Goal: Information Seeking & Learning: Learn about a topic

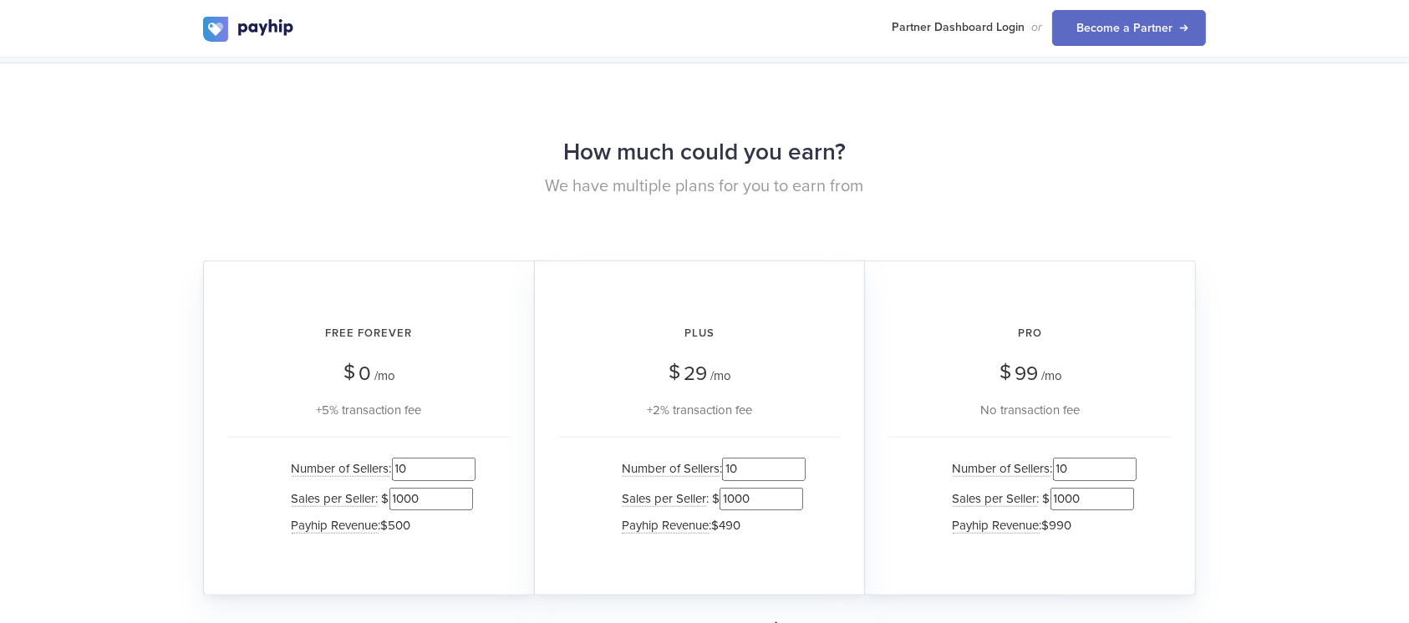
scroll to position [1672, 0]
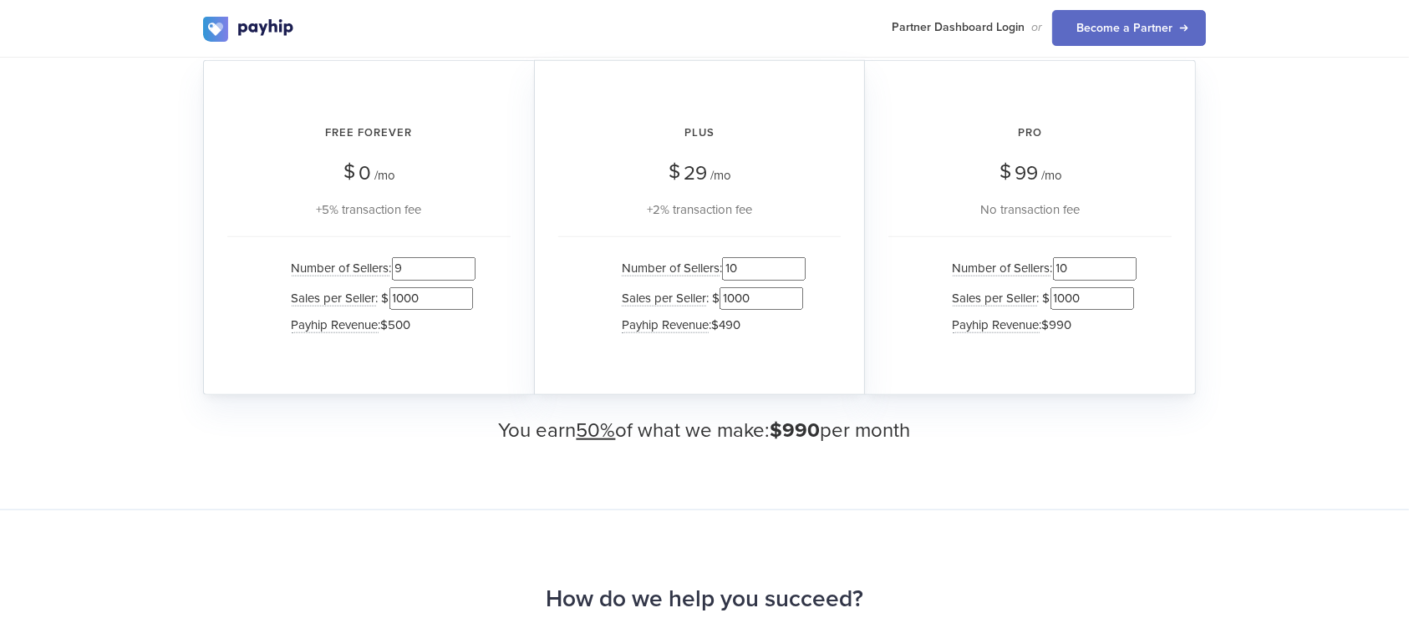
click at [465, 269] on input "9" at bounding box center [434, 268] width 84 height 23
click at [466, 269] on input "8" at bounding box center [434, 268] width 84 height 23
click at [466, 269] on input "7" at bounding box center [434, 268] width 84 height 23
click at [466, 269] on input "6" at bounding box center [434, 268] width 84 height 23
click at [466, 269] on input "5" at bounding box center [434, 268] width 84 height 23
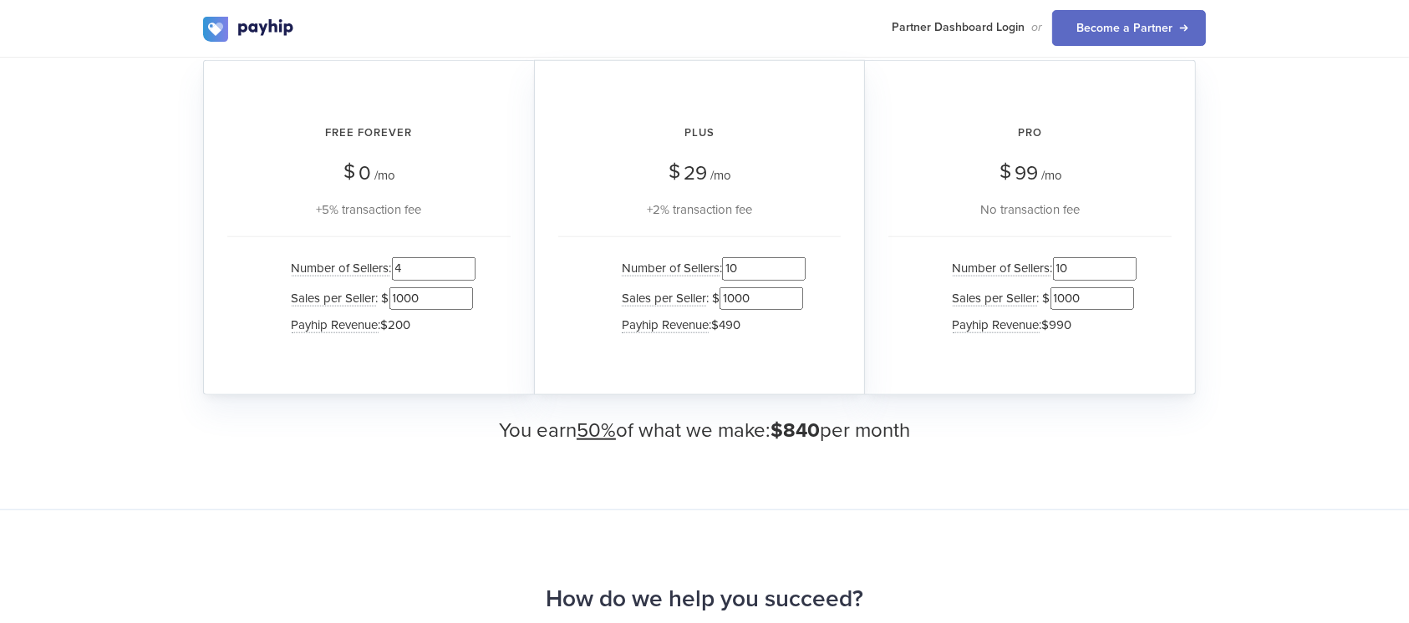
click at [466, 269] on input "4" at bounding box center [434, 268] width 84 height 23
click at [466, 269] on input "3" at bounding box center [434, 268] width 84 height 23
click at [467, 269] on input "2" at bounding box center [434, 268] width 84 height 23
type input "1"
click at [467, 269] on input "1" at bounding box center [434, 268] width 84 height 23
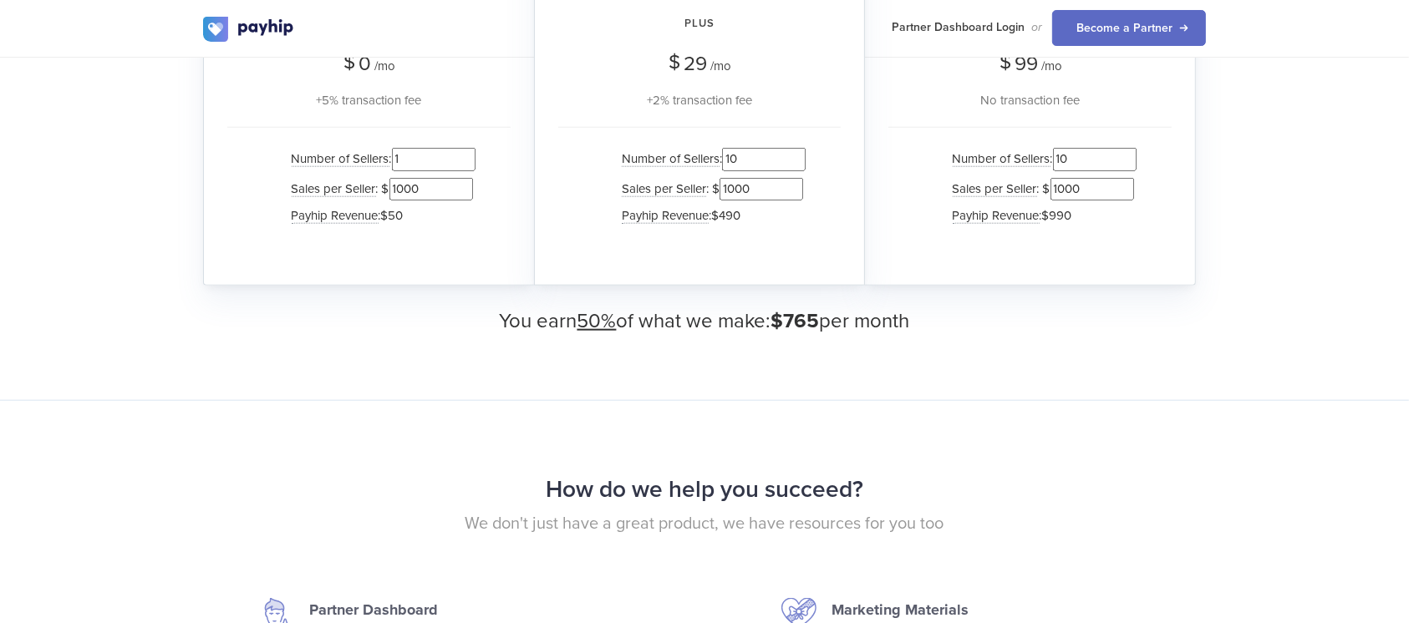
scroll to position [1784, 0]
drag, startPoint x: 430, startPoint y: 186, endPoint x: 384, endPoint y: 186, distance: 46.8
click at [384, 186] on li "Sales per Seller : $ 1000" at bounding box center [379, 186] width 192 height 29
click at [335, 364] on div "How much could you earn? We have multiple plans for you to earn from Free Forev…" at bounding box center [704, 74] width 1409 height 648
click at [451, 208] on li "Payhip Revenue : $1" at bounding box center [379, 213] width 192 height 24
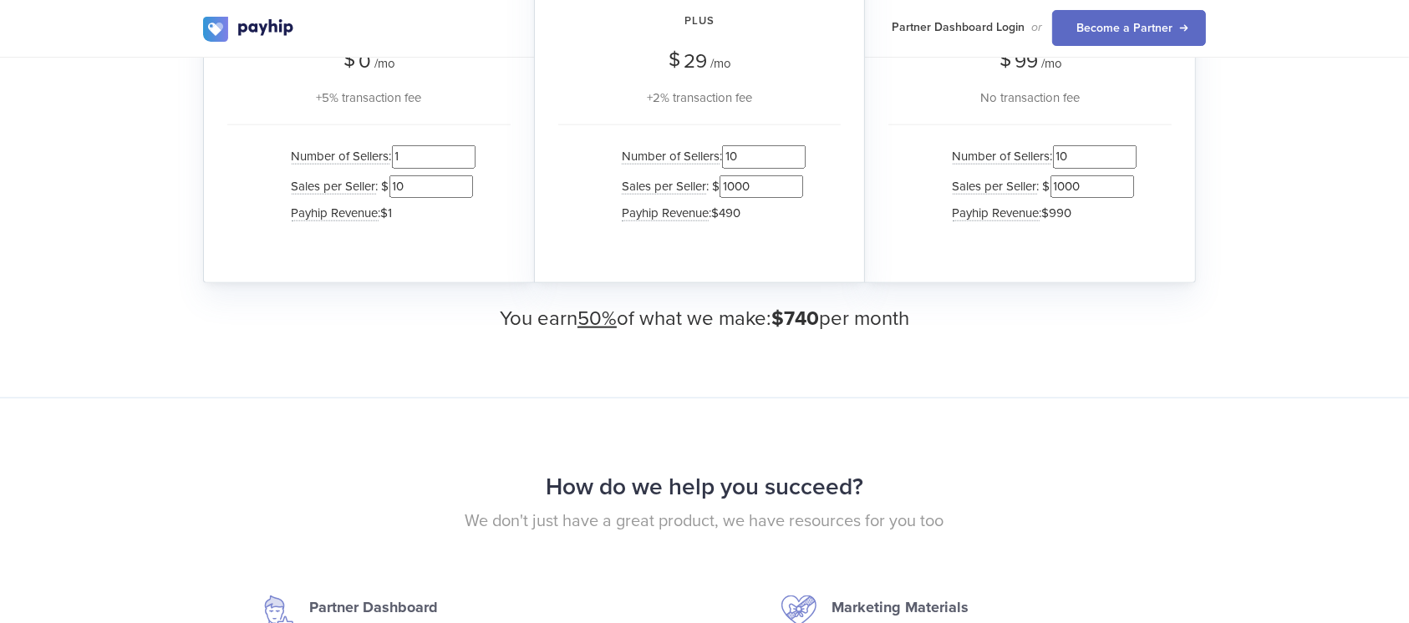
click at [428, 184] on input "10" at bounding box center [431, 187] width 84 height 23
click at [459, 186] on input "9" at bounding box center [431, 187] width 84 height 23
click at [463, 177] on input "10" at bounding box center [431, 187] width 84 height 23
click at [463, 177] on input "11" at bounding box center [431, 187] width 84 height 23
click at [461, 191] on input "10" at bounding box center [431, 187] width 84 height 23
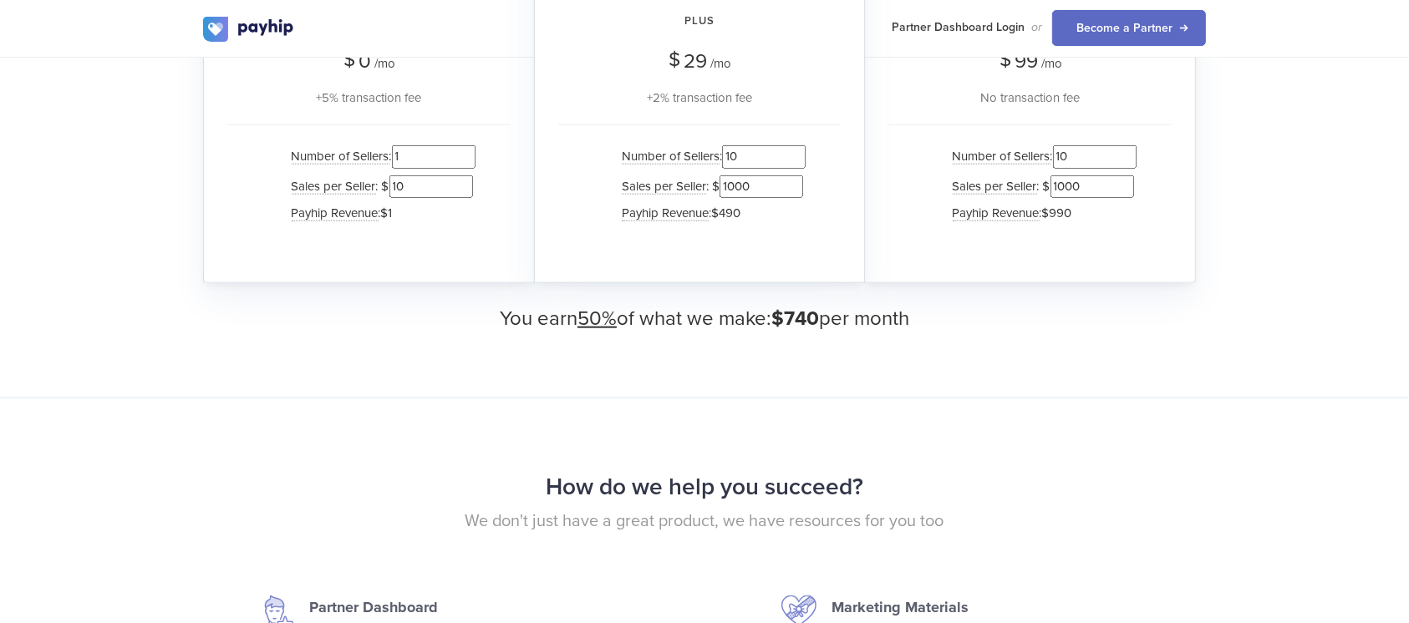
click at [221, 232] on div "Free Forever $ 0 /mo +5% transaction fee Number of Sellers : 1 Sales per Seller…" at bounding box center [368, 115] width 331 height 335
click at [457, 176] on input "11" at bounding box center [431, 187] width 84 height 23
click at [458, 176] on input "12" at bounding box center [431, 187] width 84 height 23
click at [458, 176] on input "13" at bounding box center [431, 187] width 84 height 23
click at [458, 176] on input "14" at bounding box center [431, 187] width 84 height 23
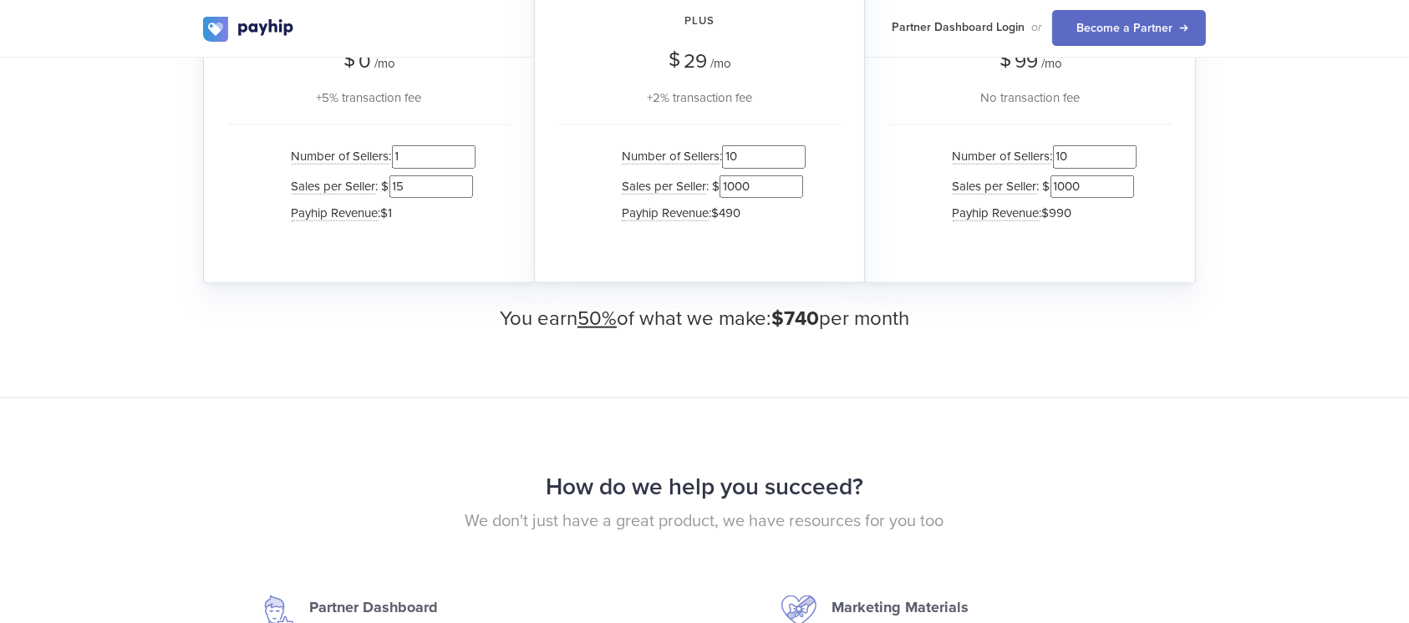
click at [458, 176] on input "15" at bounding box center [431, 187] width 84 height 23
click at [458, 176] on input "16" at bounding box center [431, 187] width 84 height 23
click at [458, 176] on input "17" at bounding box center [431, 187] width 84 height 23
click at [458, 176] on input "18" at bounding box center [431, 187] width 84 height 23
click at [458, 176] on input "19" at bounding box center [431, 187] width 84 height 23
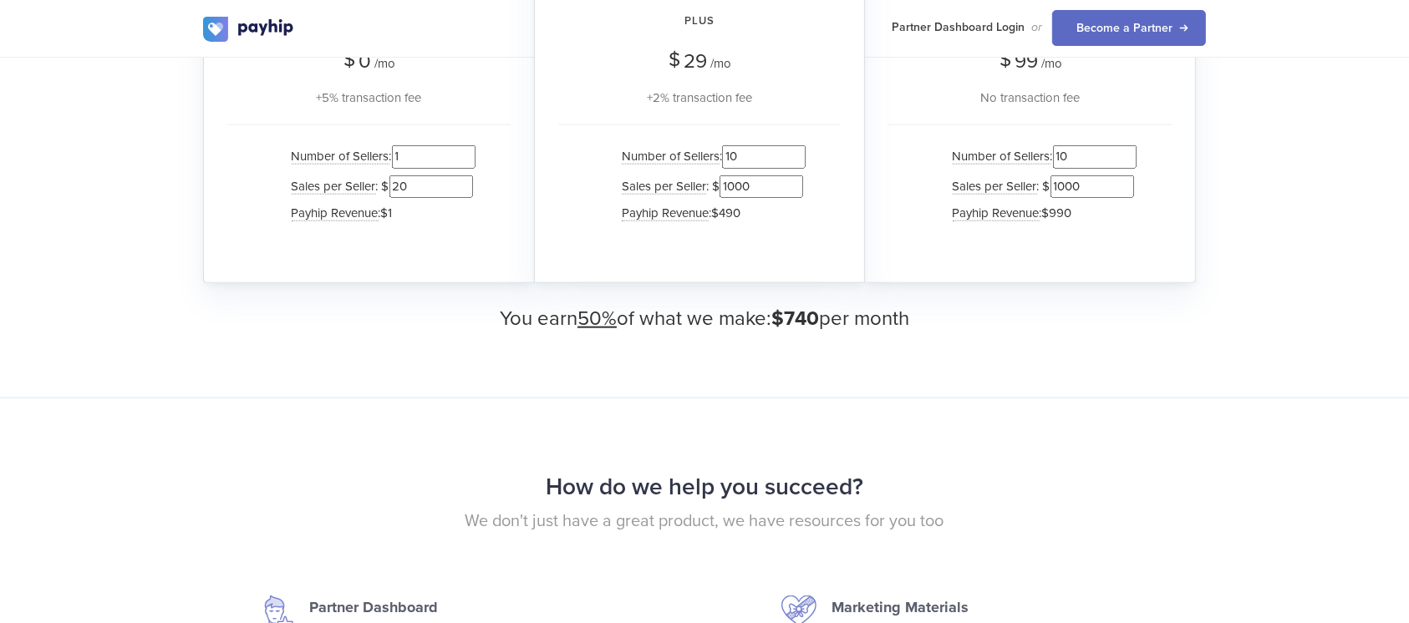
type input "20"
click at [458, 176] on input "20" at bounding box center [431, 187] width 84 height 23
click at [232, 178] on div "Number of Sellers : 1 Sales per Seller : $ 20 Payhip Revenue : $1" at bounding box center [368, 187] width 283 height 125
click at [252, 216] on div "Number of Sellers : 1 Sales per Seller : $ 20 Payhip Revenue : $1" at bounding box center [368, 187] width 283 height 125
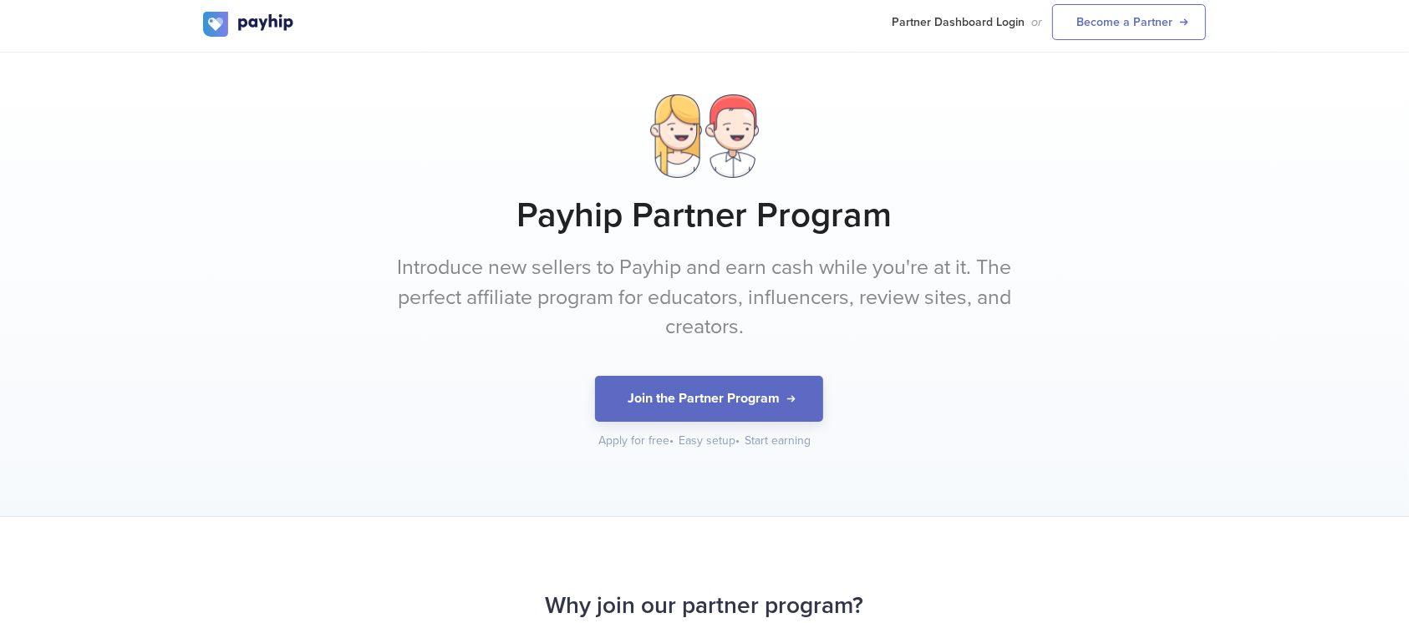
scroll to position [0, 0]
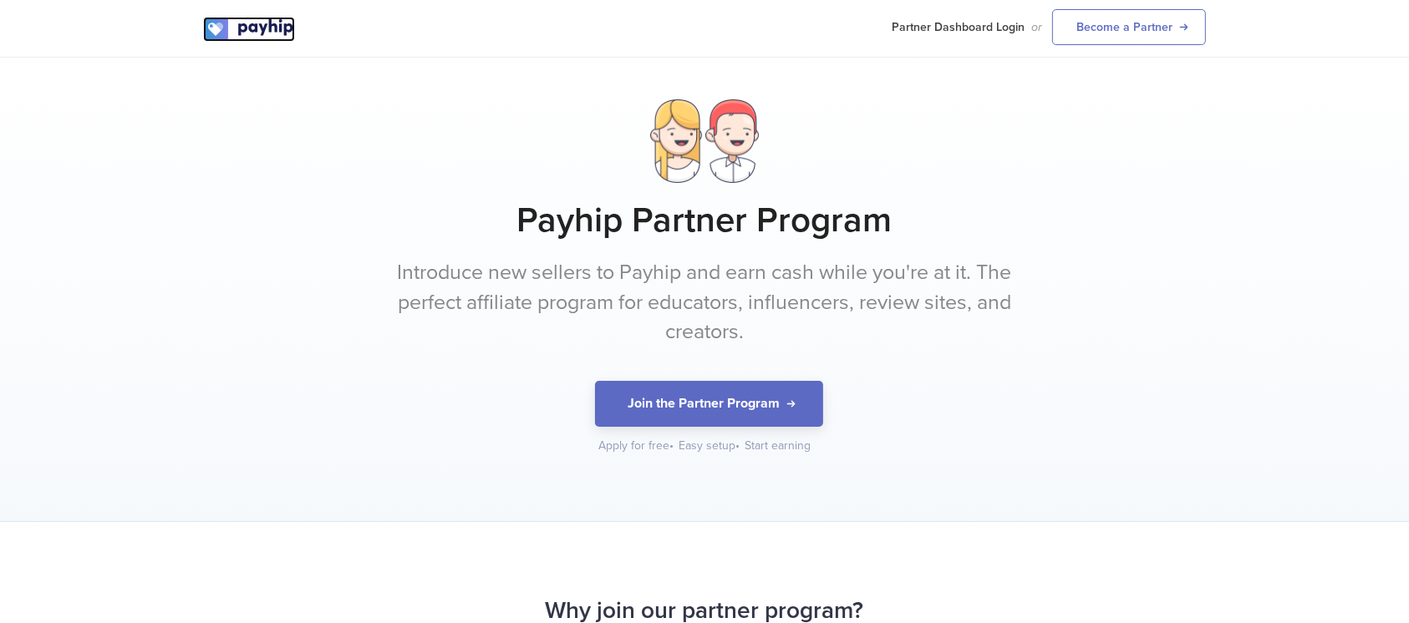
click at [257, 23] on img at bounding box center [249, 29] width 92 height 25
